Goal: Find specific fact

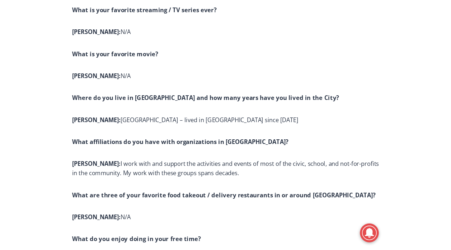
scroll to position [3107, 0]
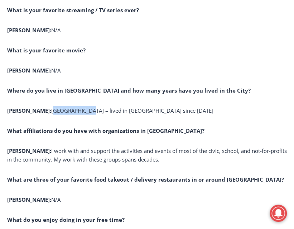
drag, startPoint x: 22, startPoint y: 70, endPoint x: 56, endPoint y: 70, distance: 34.8
click at [56, 107] on span "[PERSON_NAME]: [PERSON_NAME][GEOGRAPHIC_DATA] – lived in [GEOGRAPHIC_DATA] sinc…" at bounding box center [110, 110] width 207 height 7
copy span "[GEOGRAPHIC_DATA]"
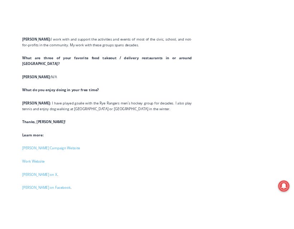
scroll to position [3258, 0]
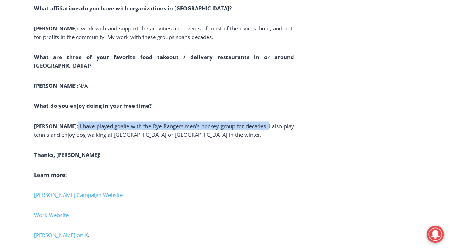
drag, startPoint x: 46, startPoint y: 93, endPoint x: 240, endPoint y: 96, distance: 193.7
click at [240, 122] on p "[PERSON_NAME]: I have played goalie with the Rye Rangers men’s hockey group for…" at bounding box center [164, 130] width 260 height 17
click at [240, 122] on span "I have played goalie with the Rye Rangers men’s hockey group for decades. I als…" at bounding box center [164, 130] width 260 height 16
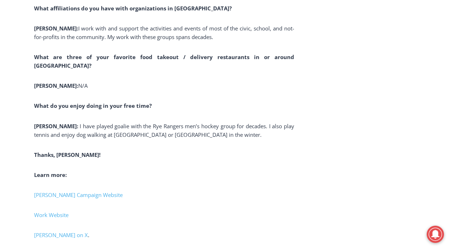
click at [243, 122] on span "I have played goalie with the Rye Rangers men’s hockey group for decades. I als…" at bounding box center [164, 130] width 260 height 16
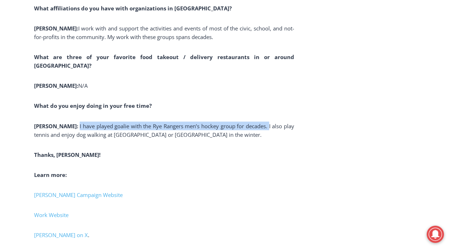
drag, startPoint x: 239, startPoint y: 93, endPoint x: 48, endPoint y: 89, distance: 191.2
click at [48, 122] on p "[PERSON_NAME]: I have played goalie with the Rye Rangers men’s hockey group for…" at bounding box center [164, 130] width 260 height 17
copy span "I have played goalie with the Rye Rangers men’s hockey group for decades."
click at [48, 122] on p "[PERSON_NAME]: I have played goalie with the Rye Rangers men’s hockey group for…" at bounding box center [164, 130] width 260 height 17
